Goal: Task Accomplishment & Management: Manage account settings

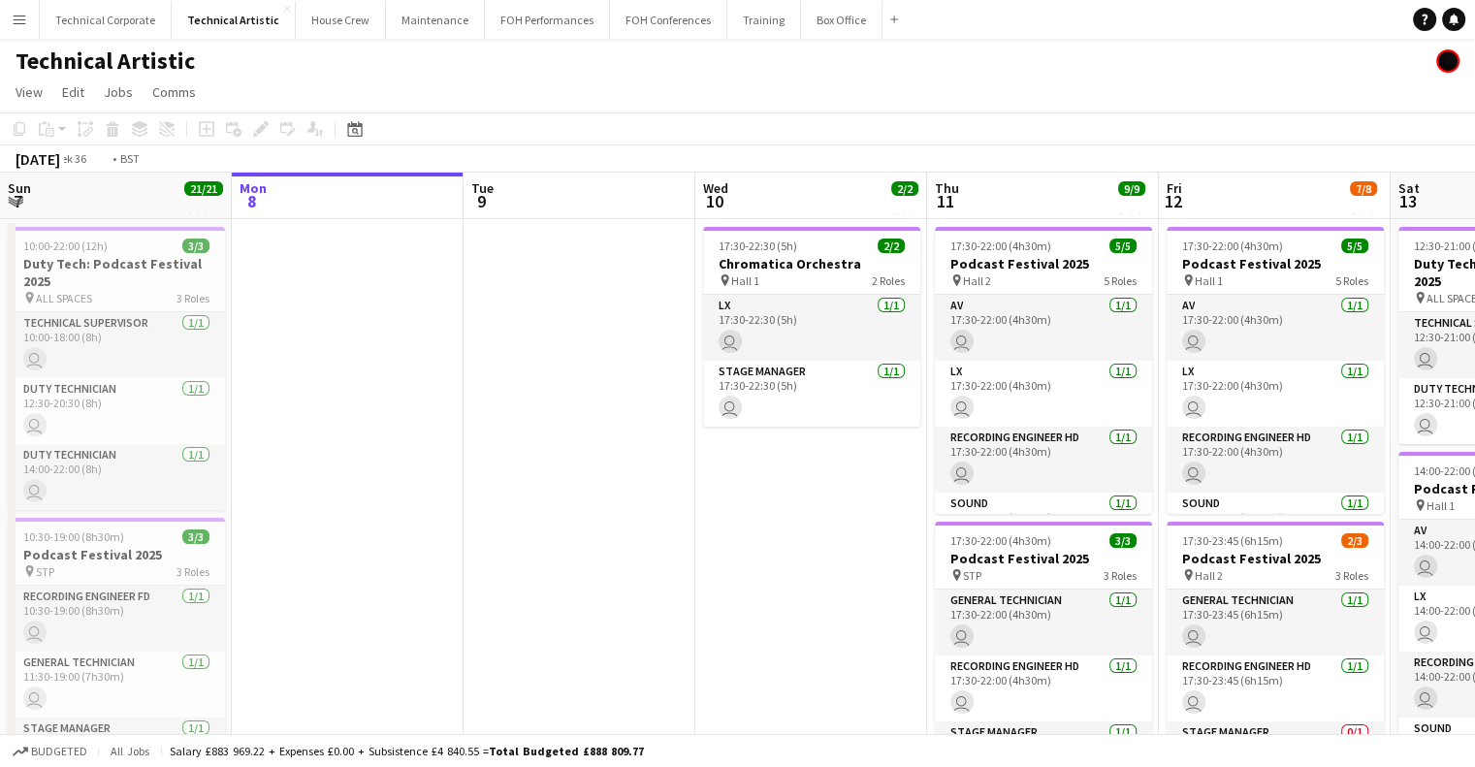
scroll to position [0, 878]
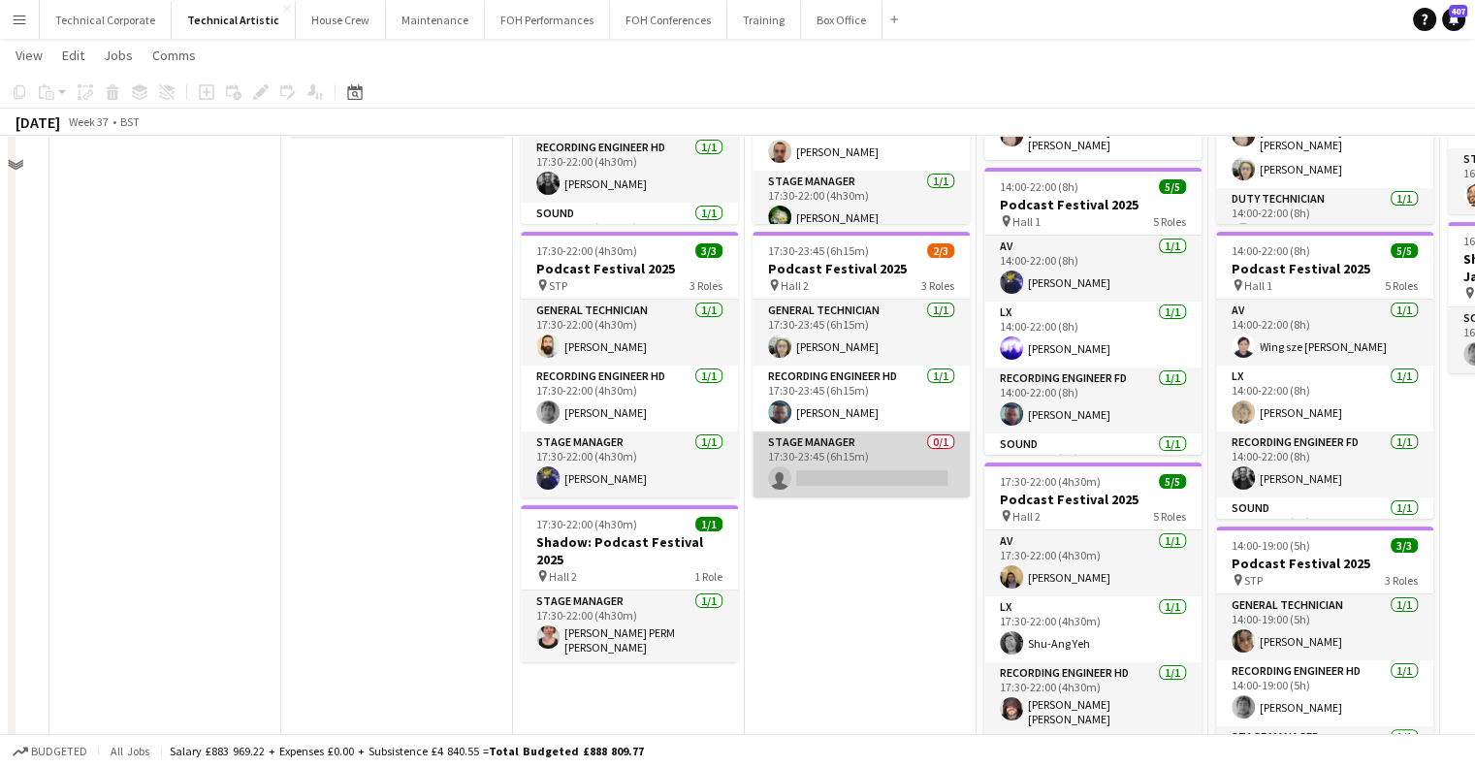
scroll to position [291, 0]
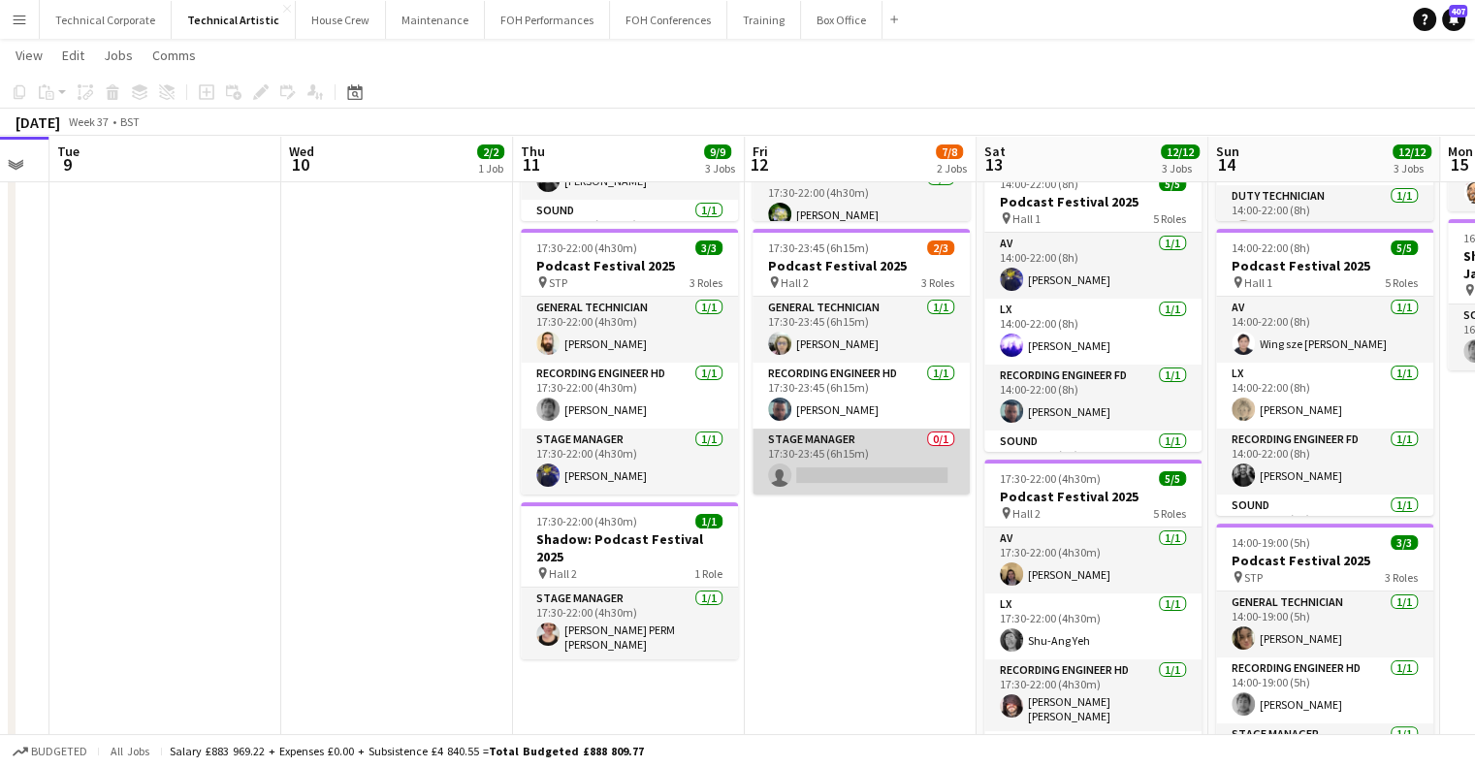
click at [894, 457] on app-card-role "Stage Manager 0/1 17:30-23:45 (6h15m) single-neutral-actions" at bounding box center [860, 462] width 217 height 66
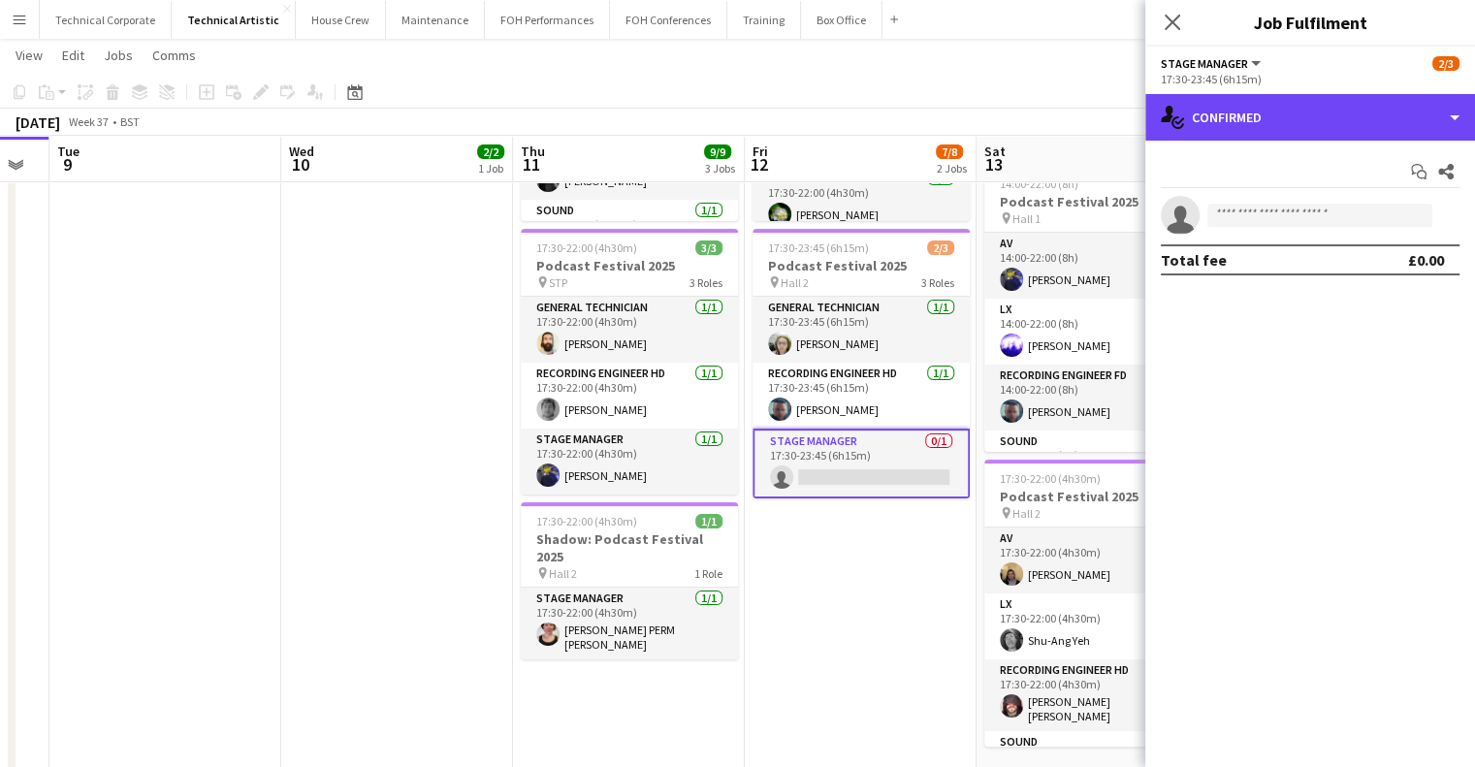
click at [1268, 112] on div "single-neutral-actions-check-2 Confirmed" at bounding box center [1310, 117] width 330 height 47
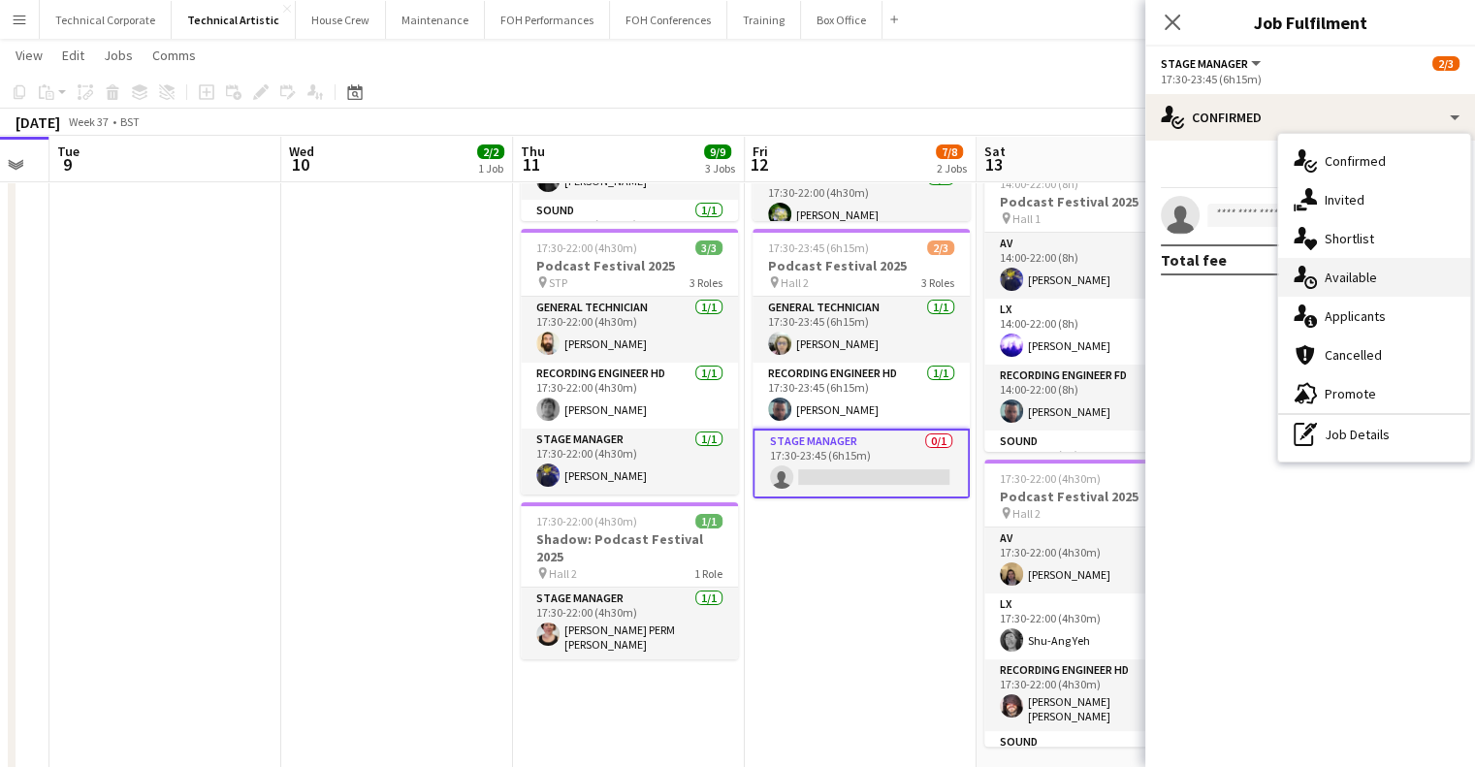
click at [1358, 279] on span "Available" at bounding box center [1351, 277] width 52 height 17
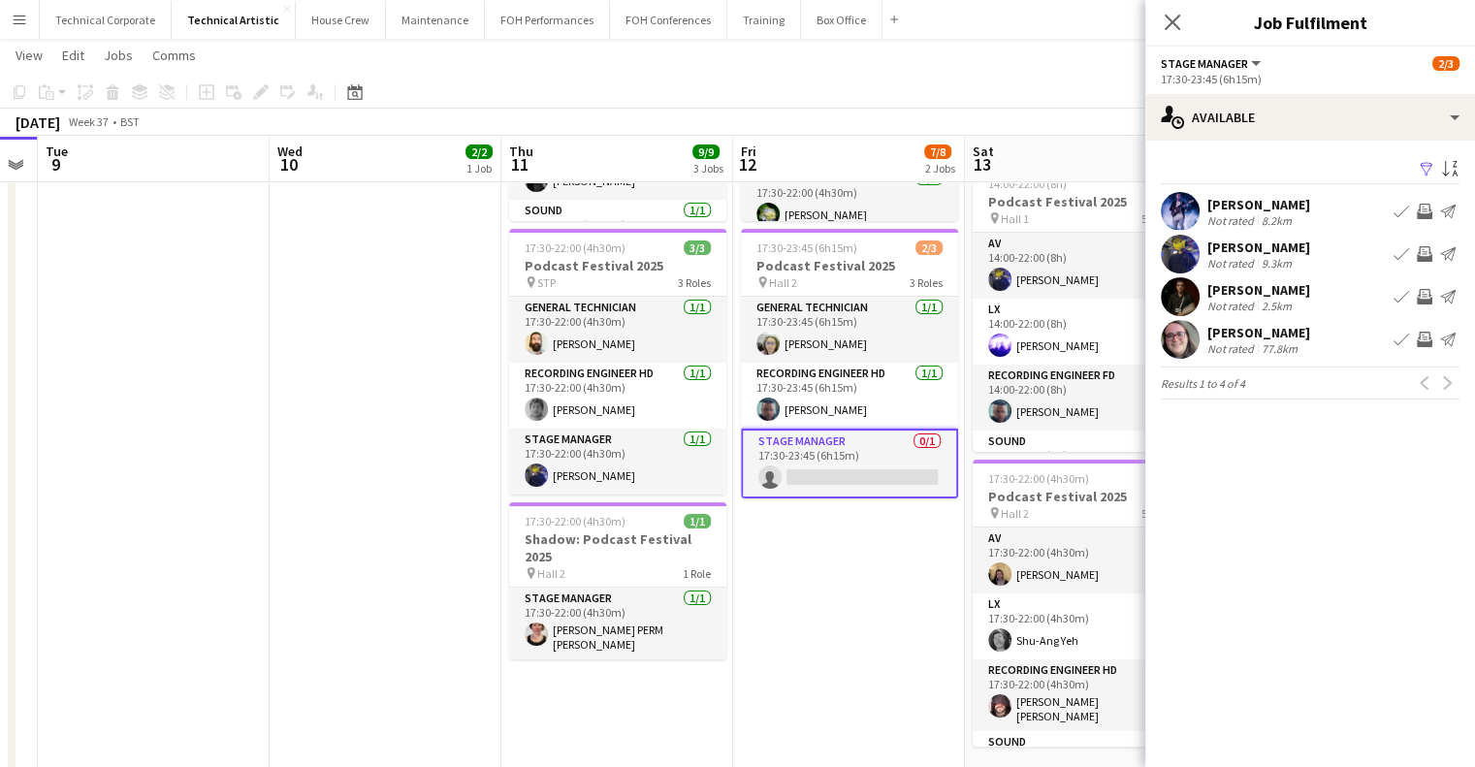
drag, startPoint x: 891, startPoint y: 581, endPoint x: 879, endPoint y: 586, distance: 13.5
click at [879, 586] on app-calendar-viewport "Fri 5 17/17 4 Jobs Sat 6 11/12 2 Jobs Sun 7 21/21 4 Jobs Mon 8 Tue 9 Wed 10 2/2…" at bounding box center [737, 462] width 1475 height 1355
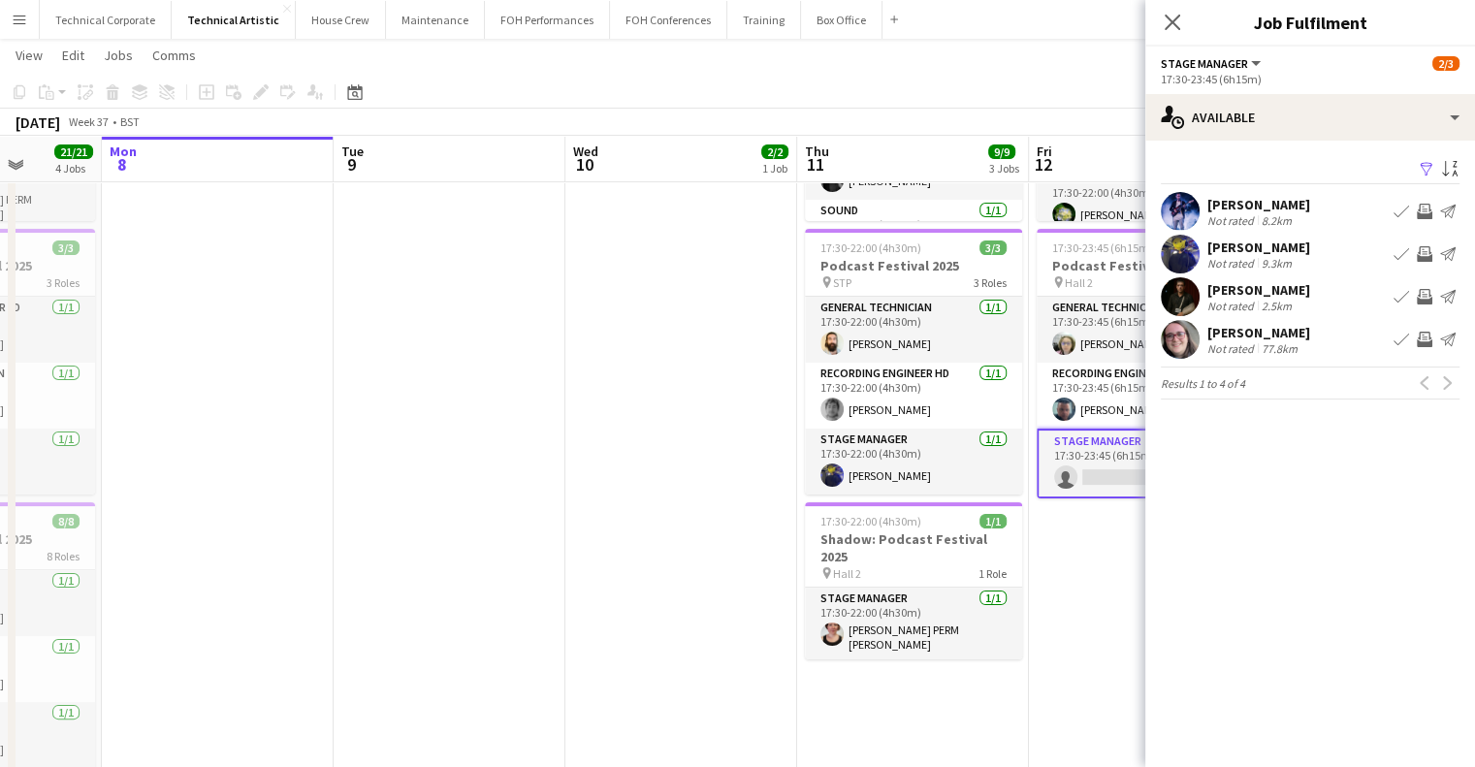
drag, startPoint x: 896, startPoint y: 574, endPoint x: 716, endPoint y: 596, distance: 181.7
click at [716, 596] on app-calendar-viewport "Fri 5 17/17 4 Jobs Sat 6 11/12 2 Jobs Sun 7 21/21 4 Jobs Mon 8 Tue 9 Wed 10 2/2…" at bounding box center [737, 462] width 1475 height 1355
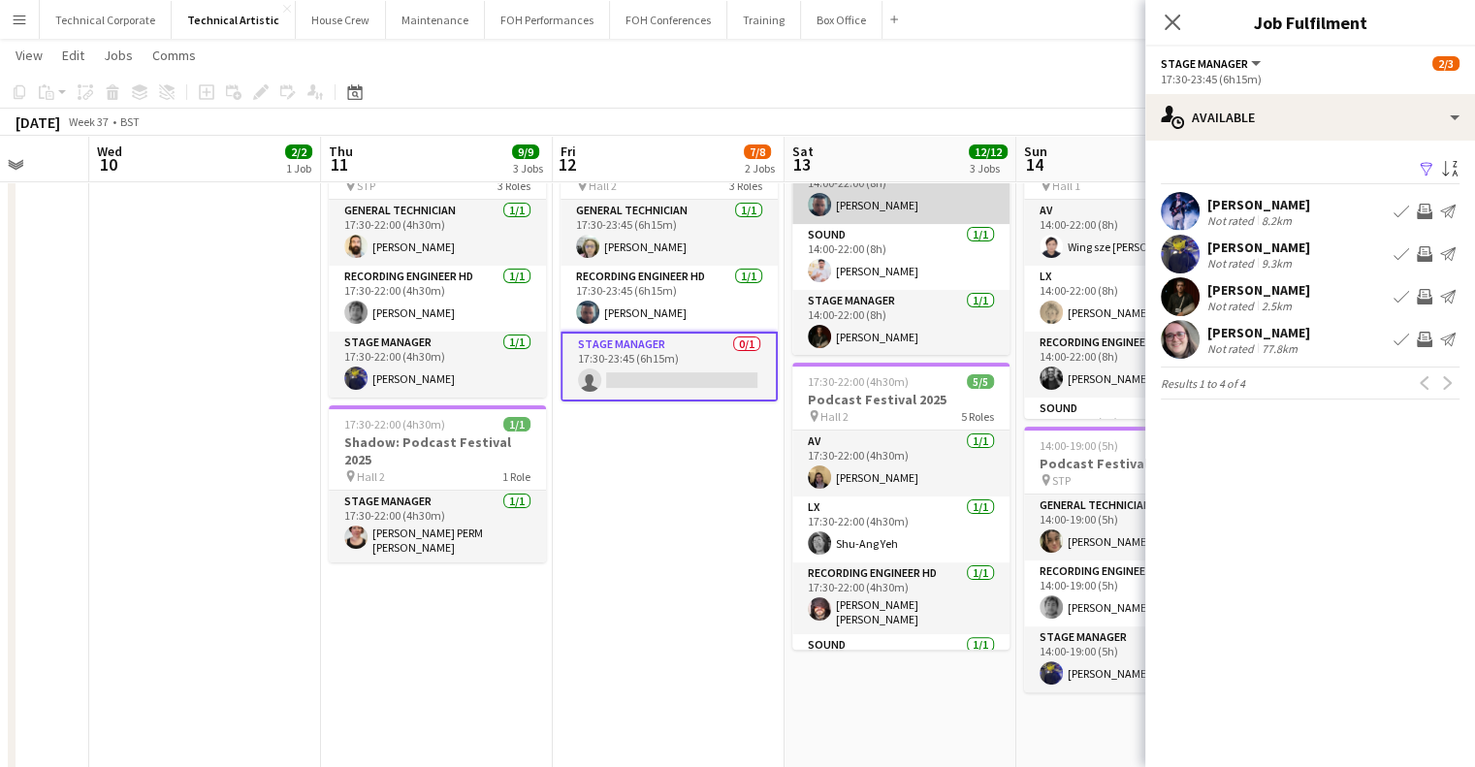
scroll to position [0, 0]
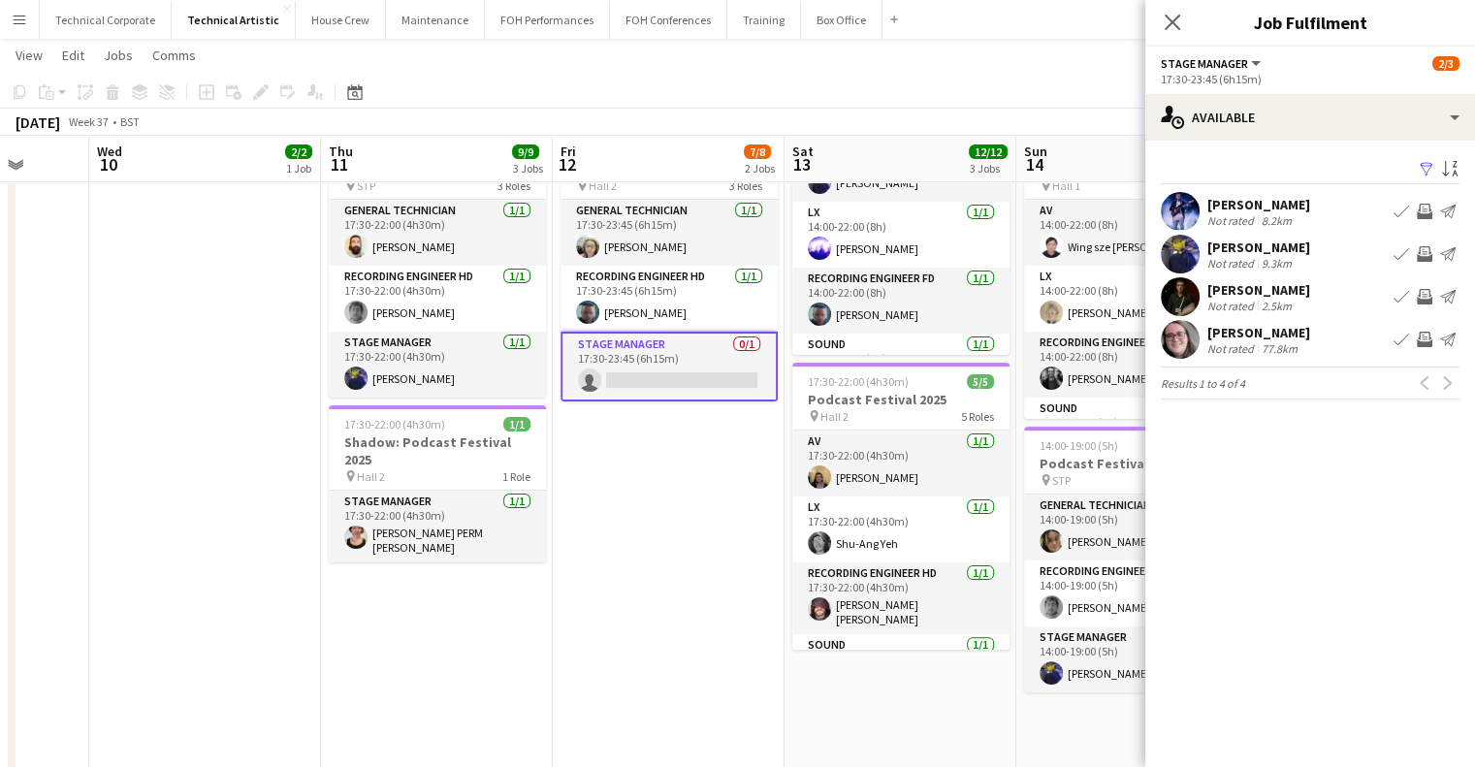
click at [1424, 298] on app-icon "Invite crew" at bounding box center [1425, 297] width 16 height 16
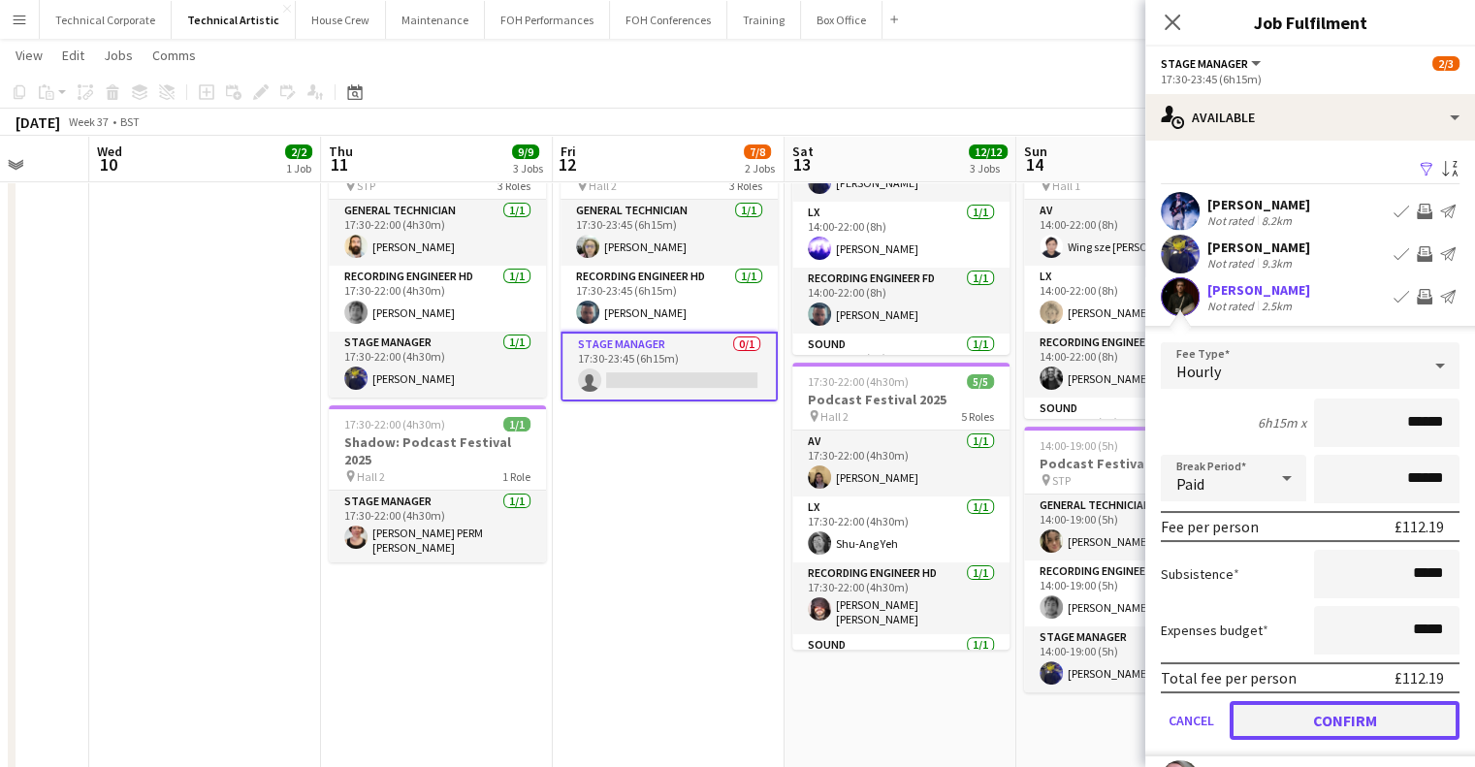
click at [1315, 720] on button "Confirm" at bounding box center [1345, 720] width 230 height 39
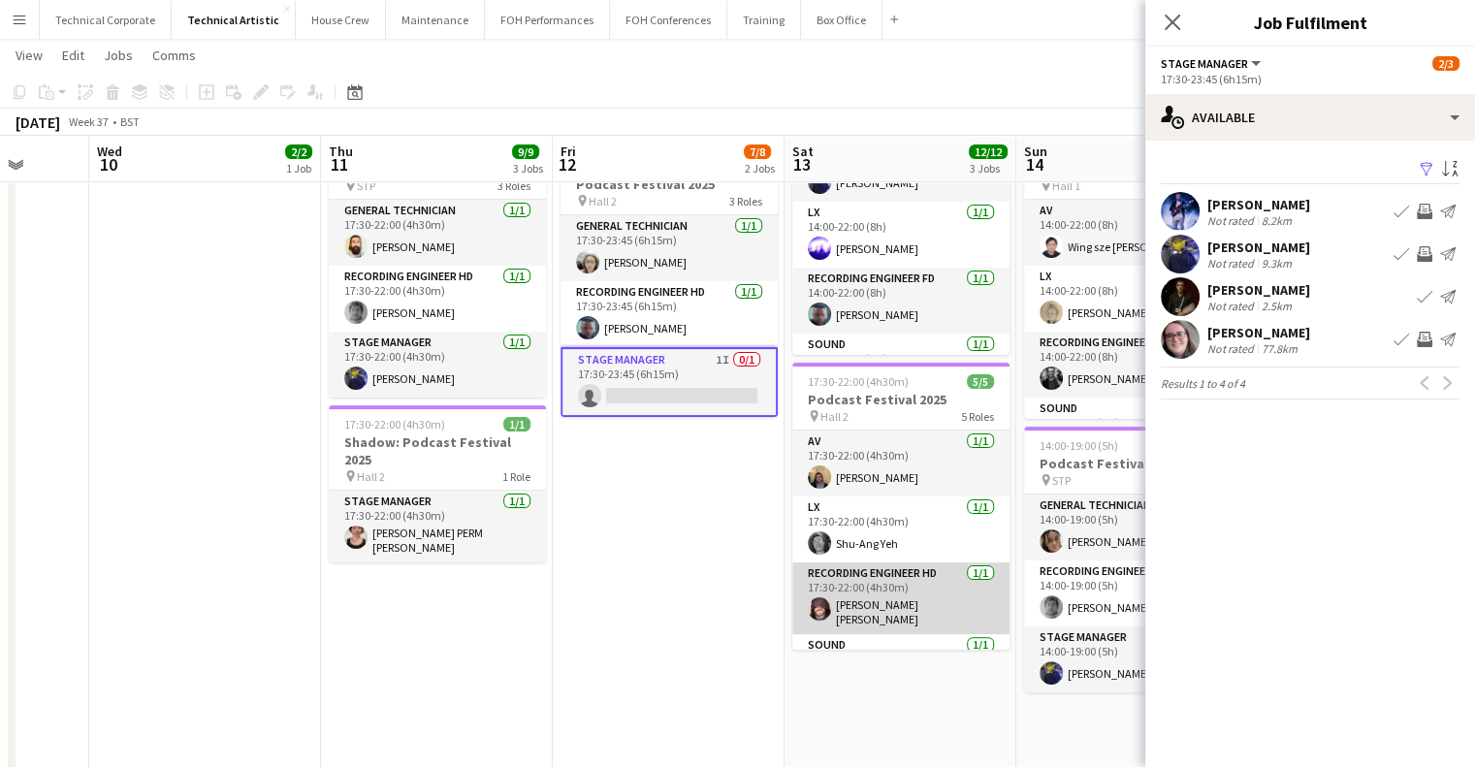
click at [798, 562] on app-card-role "Recording Engineer HD 1/1 17:30-22:00 (4h30m) Carmelo Laudani Rosa" at bounding box center [900, 598] width 217 height 72
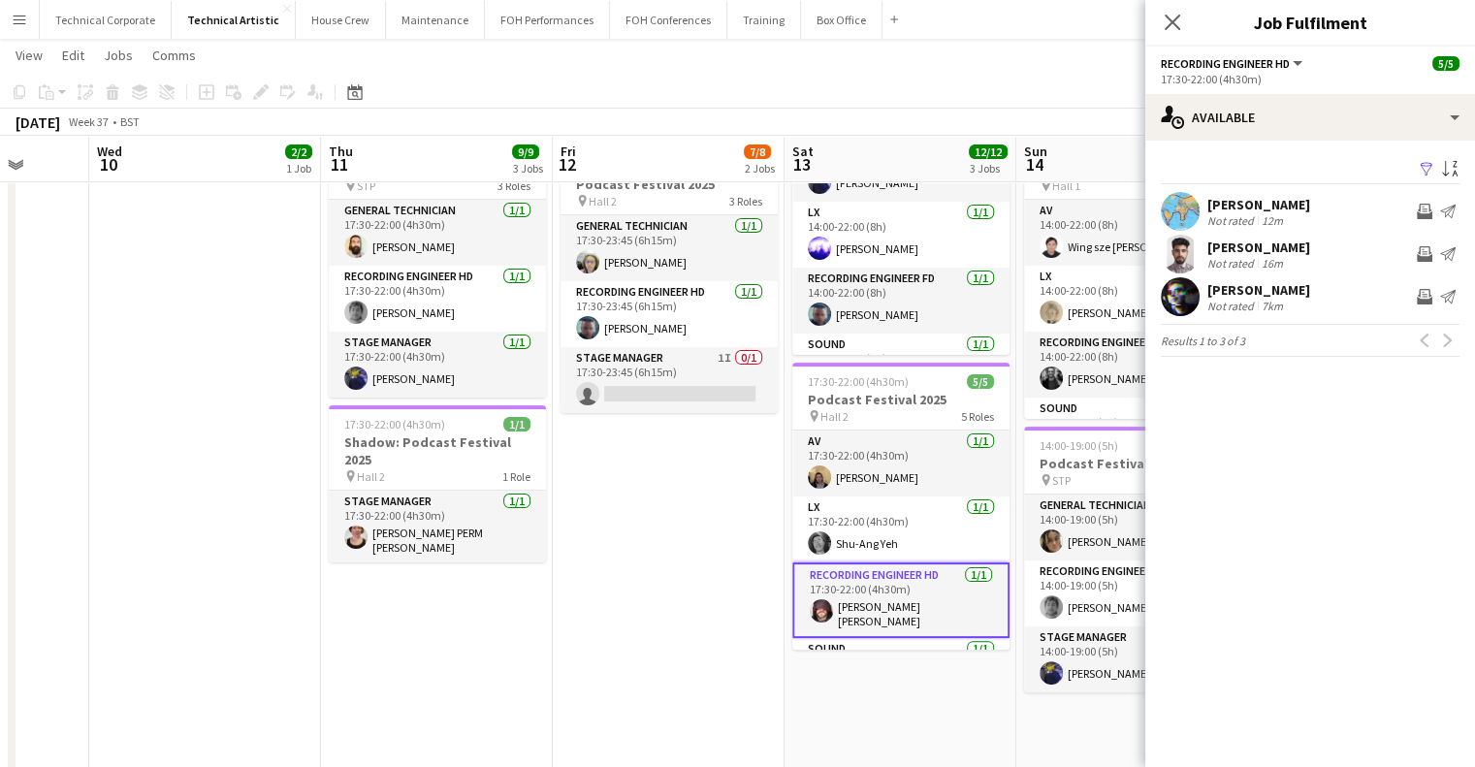
click at [690, 584] on app-date-cell "17:30-22:00 (4h30m) 5/5 Podcast Festival 2025 pin Hall 1 5 Roles AV 1/1 17:30-2…" at bounding box center [669, 435] width 232 height 1213
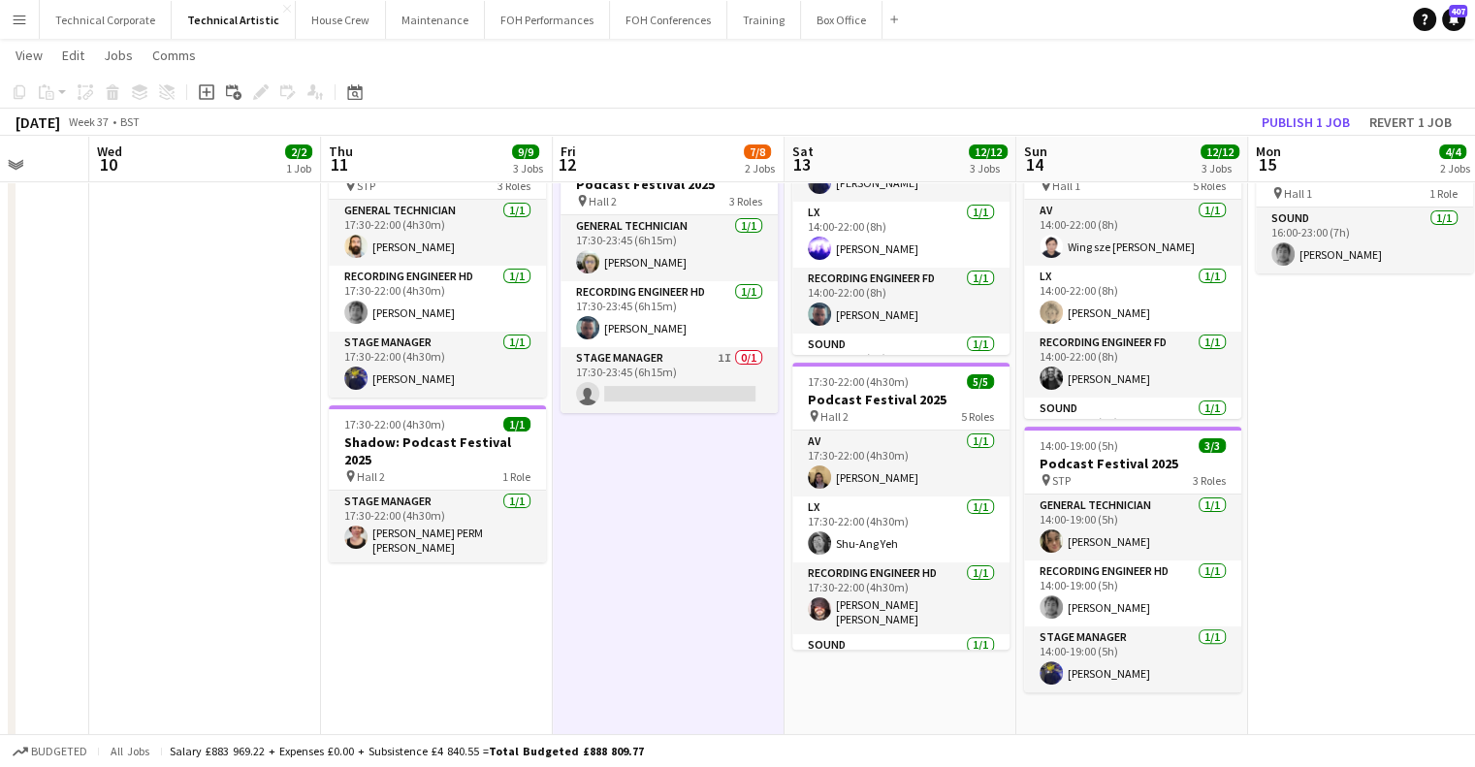
click at [690, 584] on app-date-cell "17:30-22:00 (4h30m) 5/5 Podcast Festival 2025 pin Hall 1 5 Roles AV 1/1 17:30-2…" at bounding box center [669, 435] width 232 height 1213
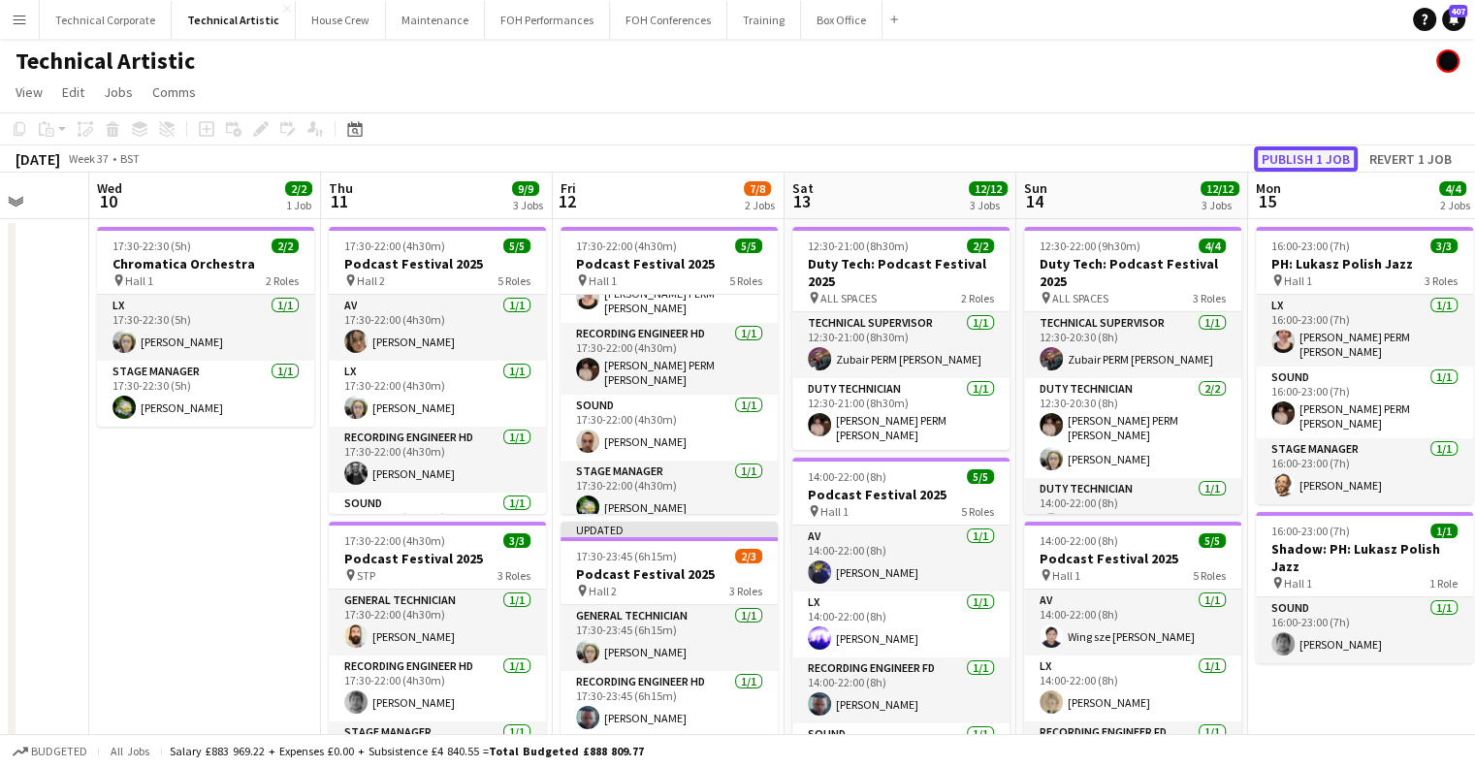
click at [1306, 162] on button "Publish 1 job" at bounding box center [1306, 158] width 104 height 25
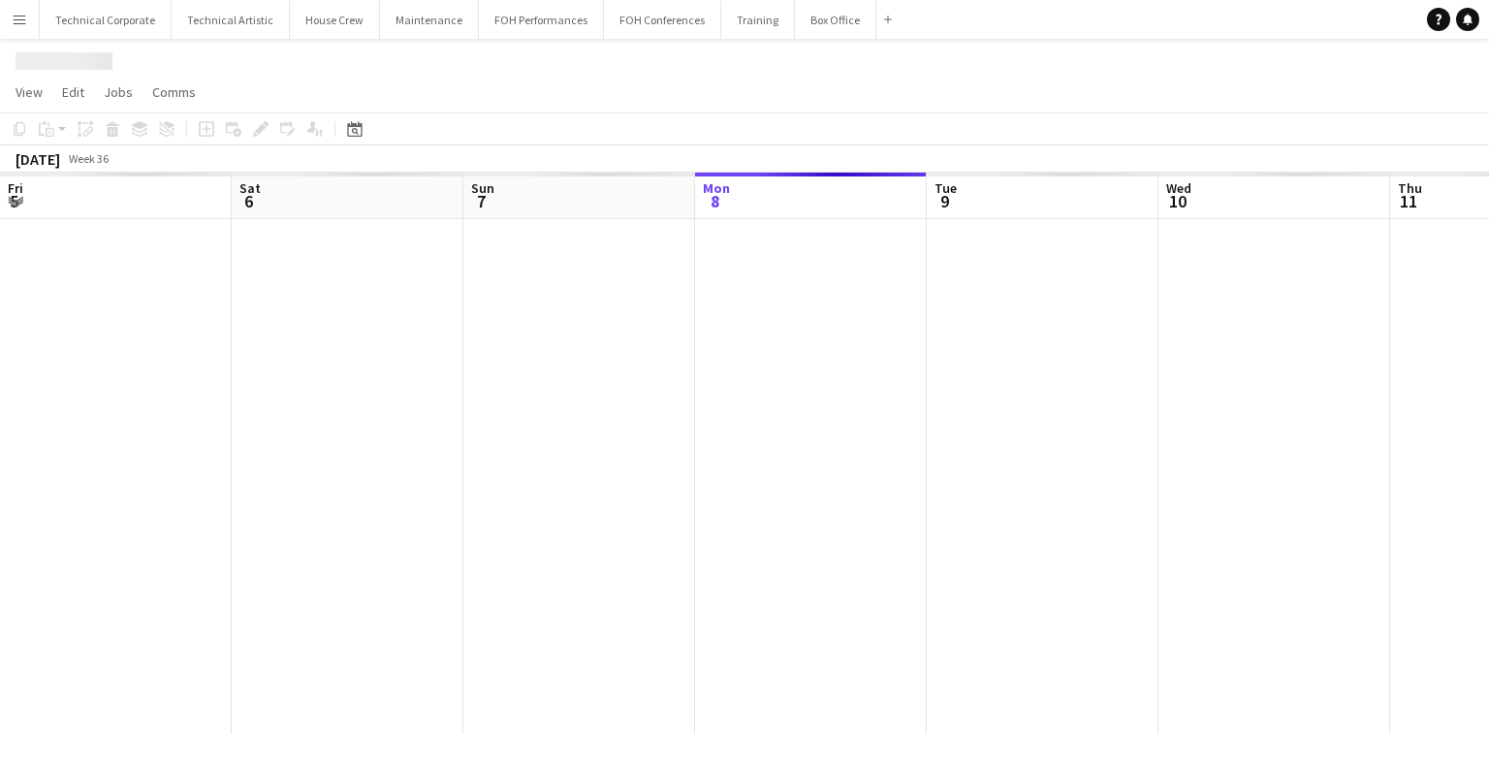
scroll to position [0, 464]
